Goal: Communication & Community: Ask a question

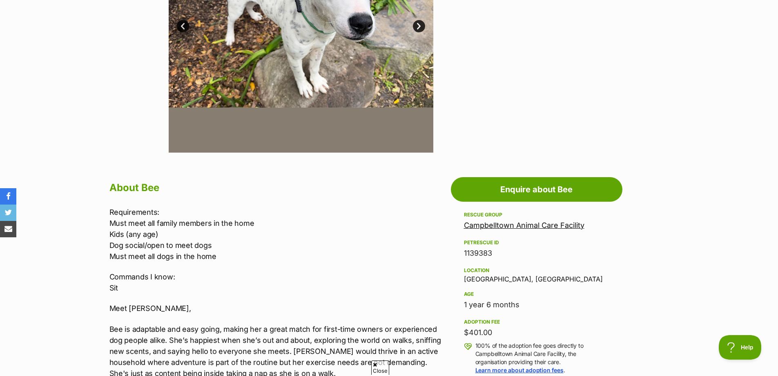
scroll to position [286, 0]
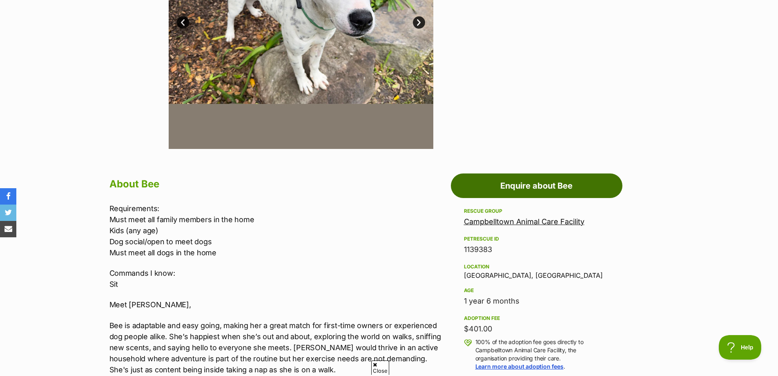
click at [528, 187] on link "Enquire about Bee" at bounding box center [537, 185] width 172 height 25
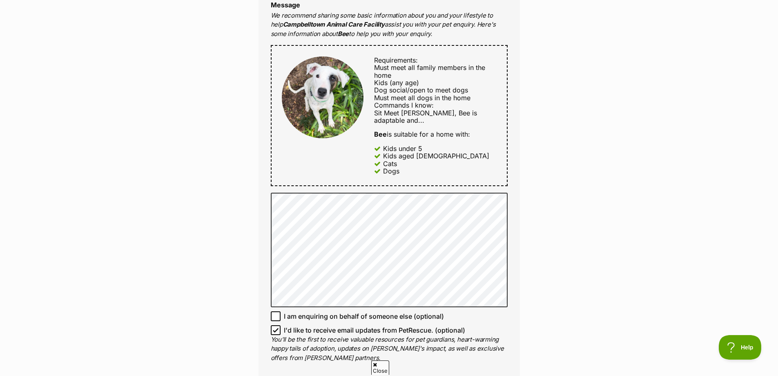
scroll to position [368, 0]
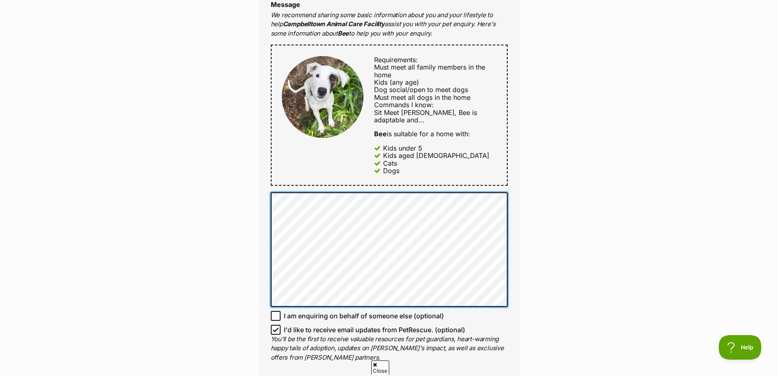
click at [265, 195] on div "Full name Dave Email We require this to be able to send you communications rega…" at bounding box center [390, 106] width 262 height 557
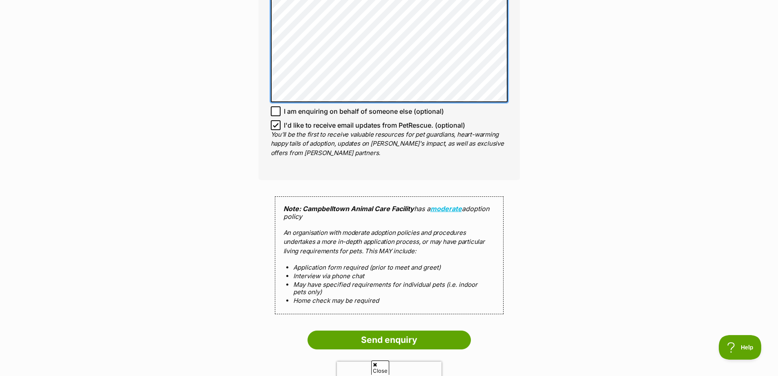
scroll to position [695, 0]
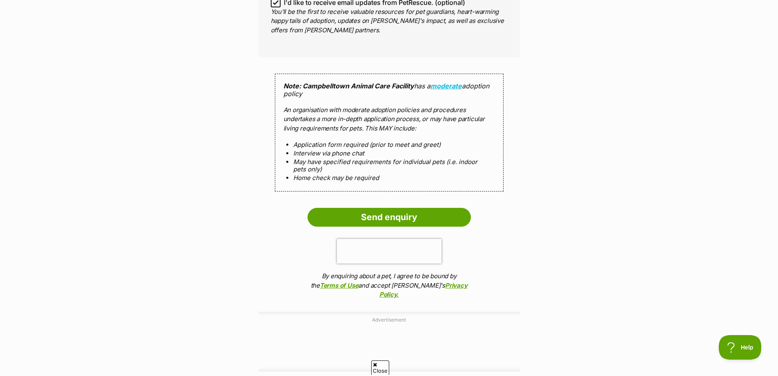
click at [366, 214] on input "Send enquiry" at bounding box center [389, 217] width 163 height 19
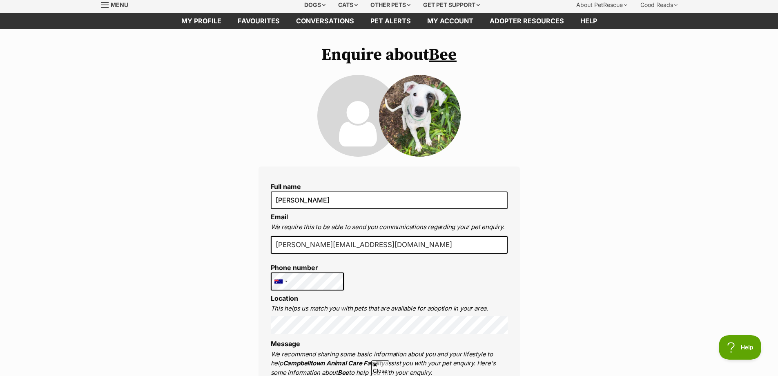
scroll to position [0, 0]
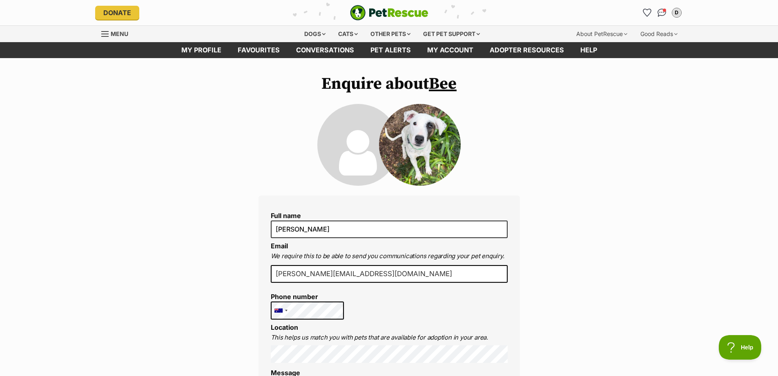
click at [255, 52] on link "Favourites" at bounding box center [259, 50] width 58 height 16
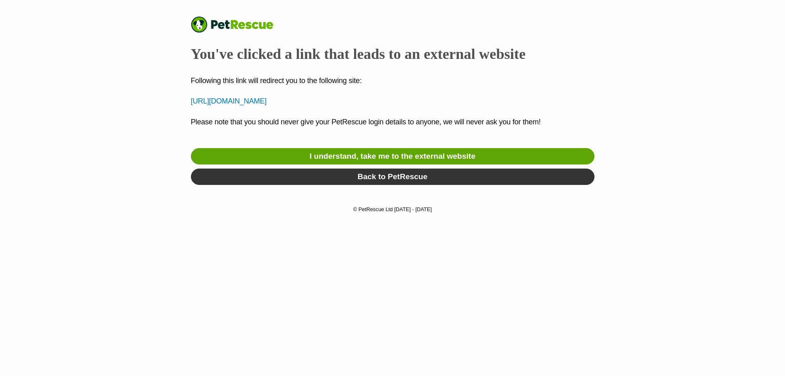
click at [398, 156] on link "I understand, take me to the external website" at bounding box center [392, 156] width 403 height 16
